Goal: Navigation & Orientation: Find specific page/section

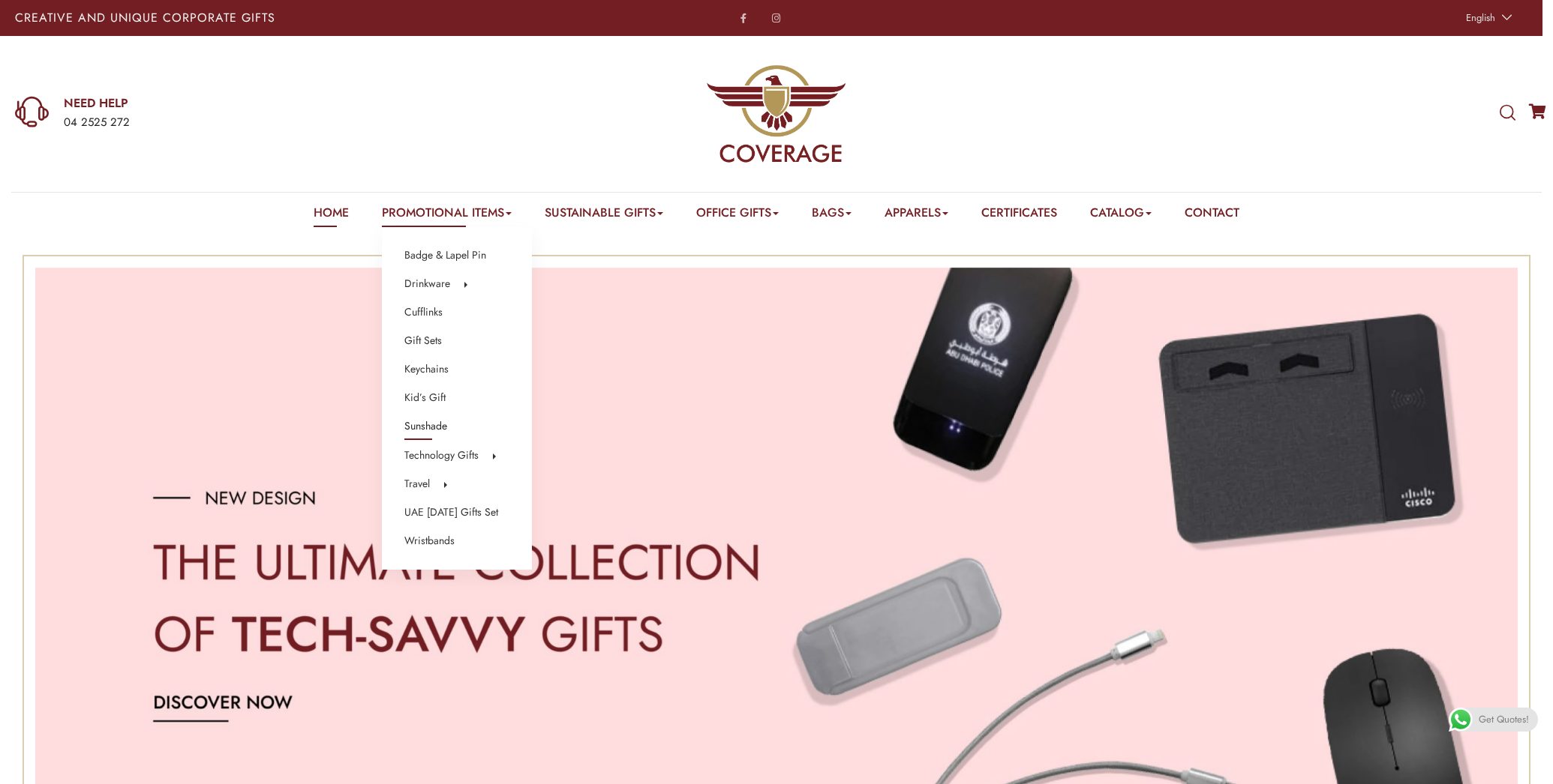
click at [419, 425] on link "Sunshade" at bounding box center [425, 426] width 42 height 20
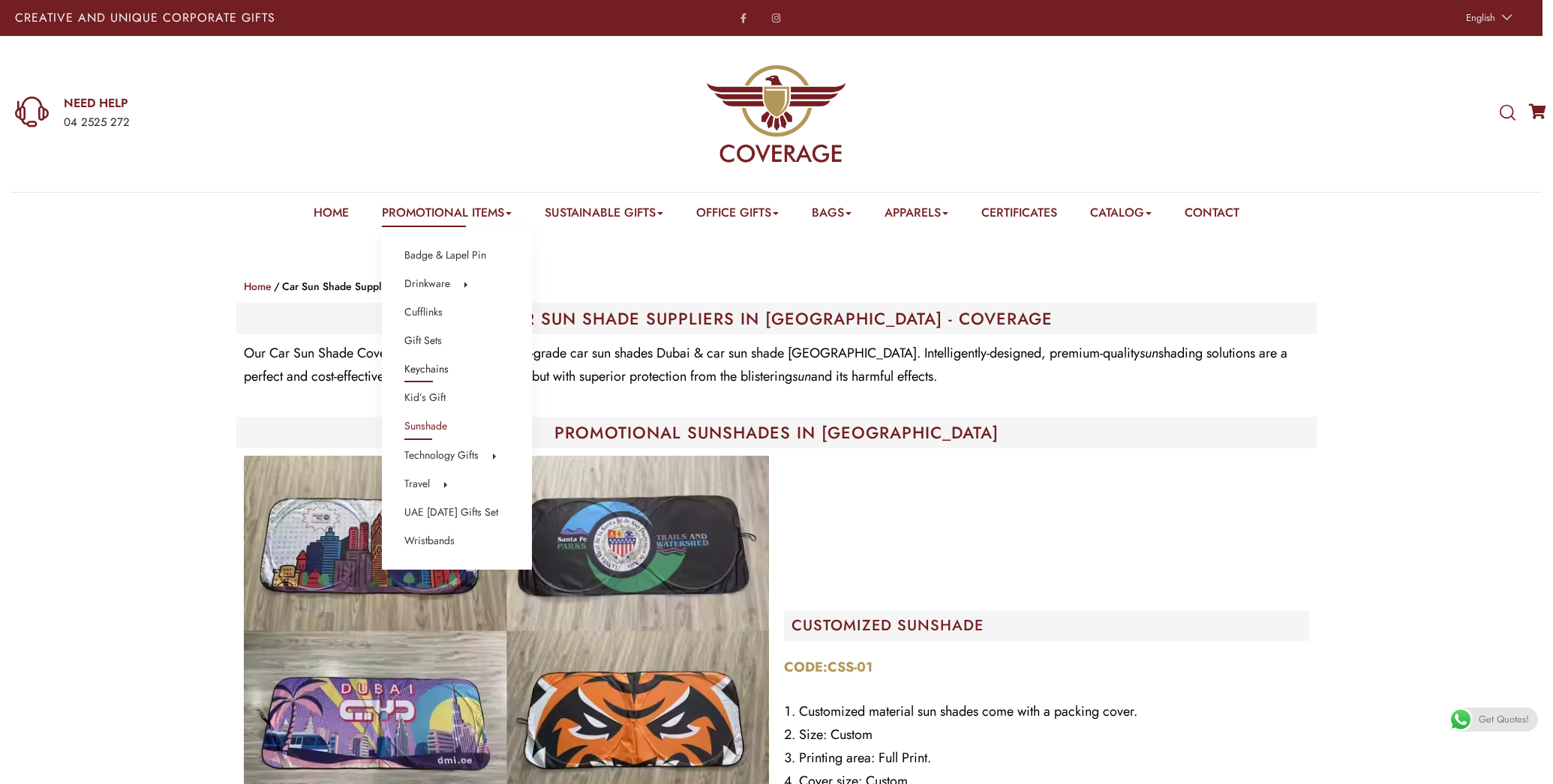
click at [420, 367] on link "Keychains" at bounding box center [426, 369] width 44 height 20
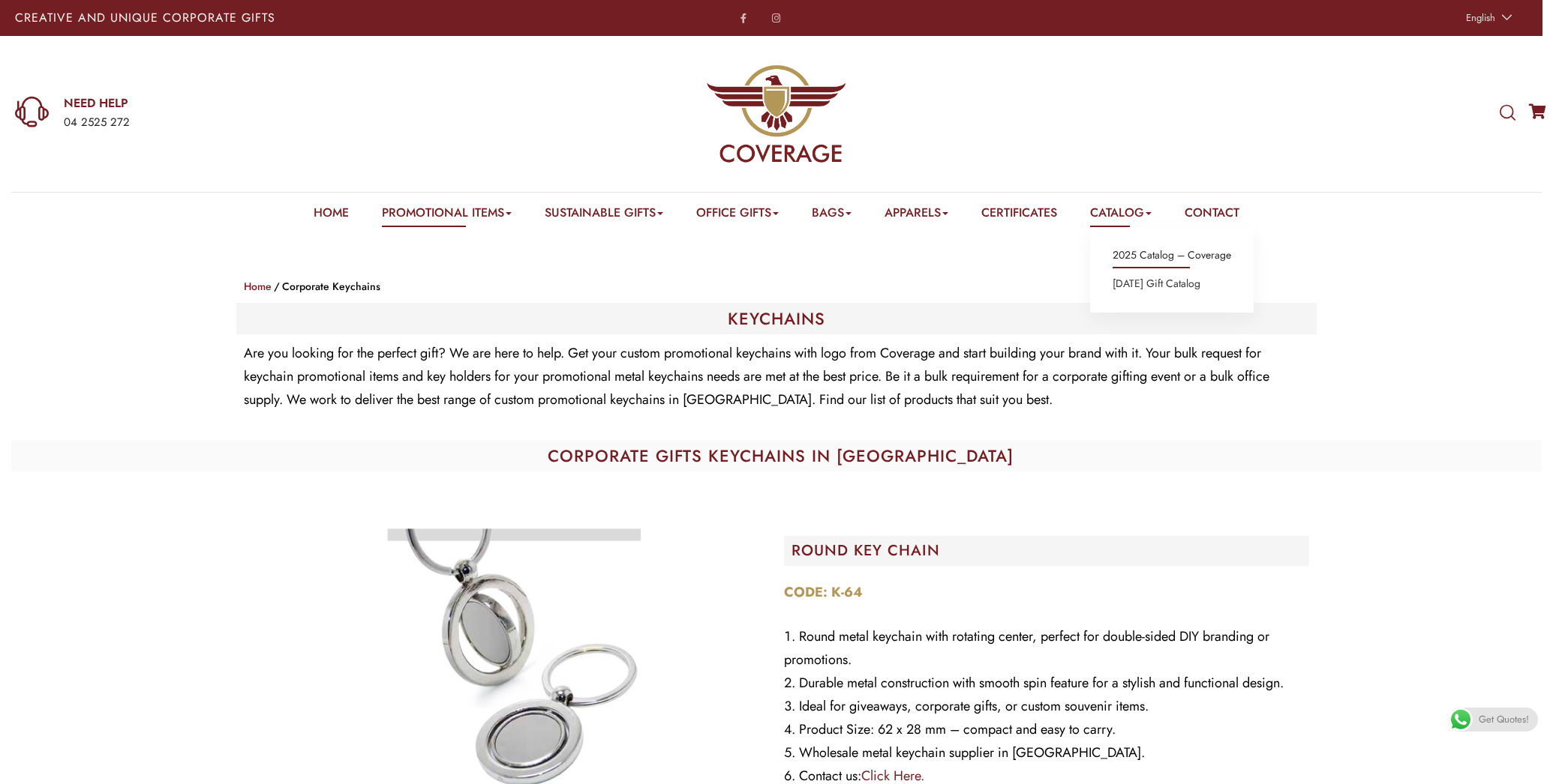
click at [1165, 256] on link "2025 Catalog – Coverage" at bounding box center [1172, 256] width 118 height 20
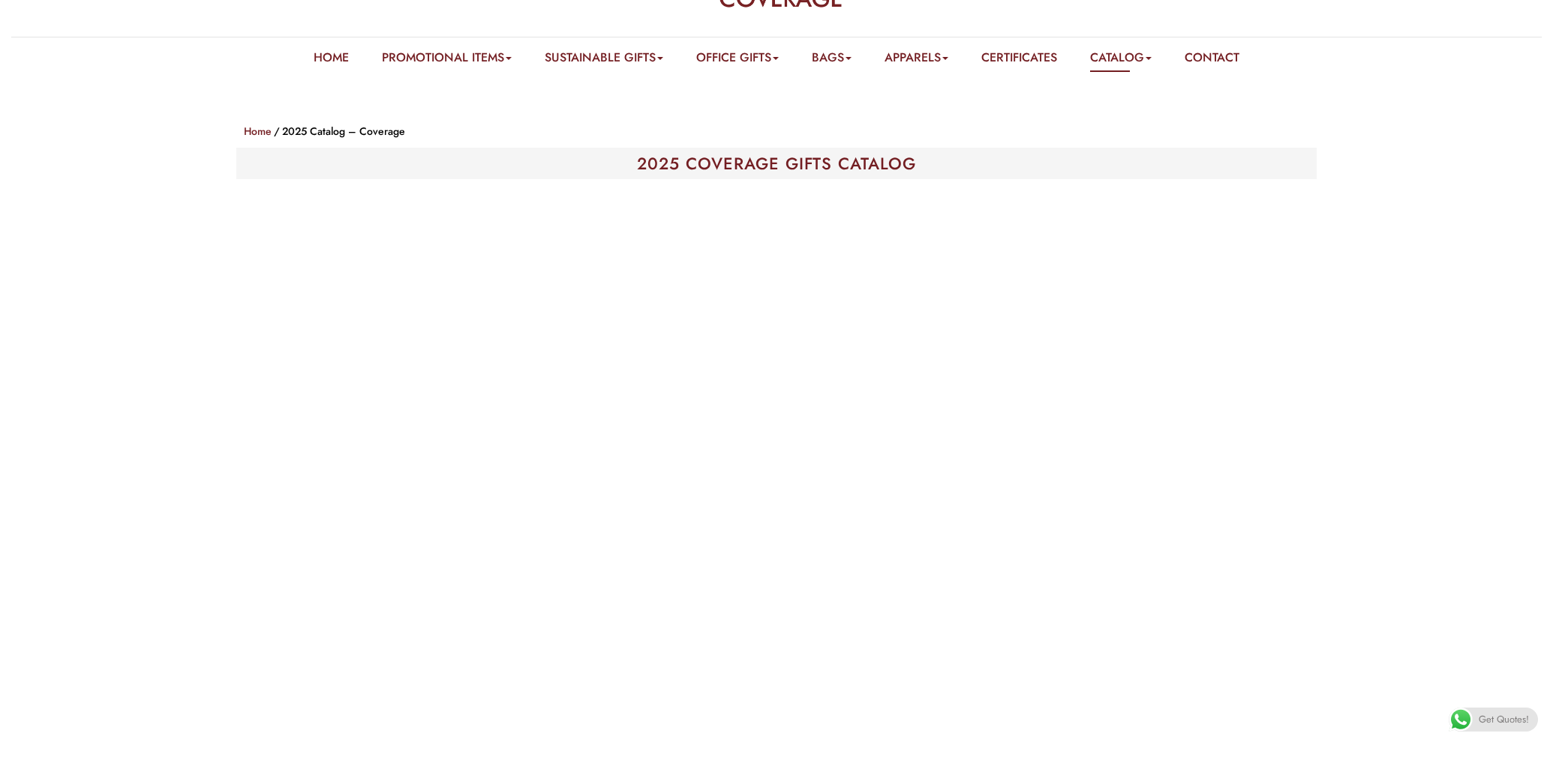
scroll to position [170, 0]
